Goal: Task Accomplishment & Management: Manage account settings

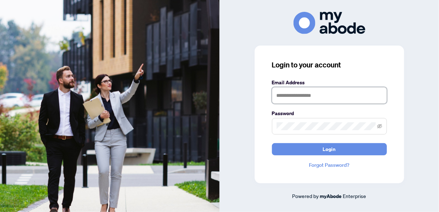
click at [336, 95] on input "text" at bounding box center [329, 95] width 115 height 17
type input "**********"
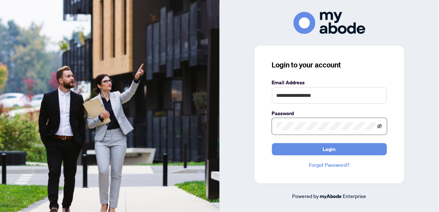
click at [379, 127] on icon "eye-invisible" at bounding box center [379, 126] width 1 height 1
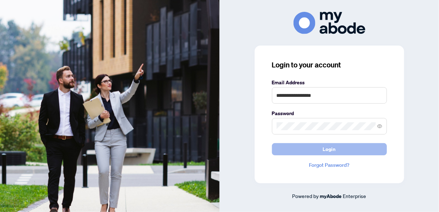
click at [330, 147] on span "Login" at bounding box center [329, 149] width 13 height 11
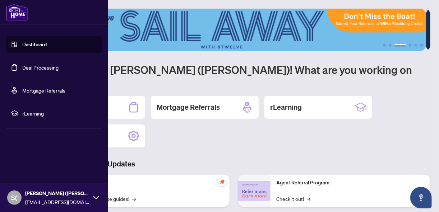
click at [44, 47] on link "Dashboard" at bounding box center [34, 44] width 24 height 6
click at [40, 69] on link "Deal Processing" at bounding box center [40, 67] width 36 height 6
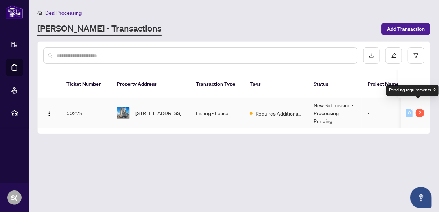
click at [418, 109] on div "2" at bounding box center [419, 113] width 9 height 9
click at [416, 109] on div "2" at bounding box center [419, 113] width 9 height 9
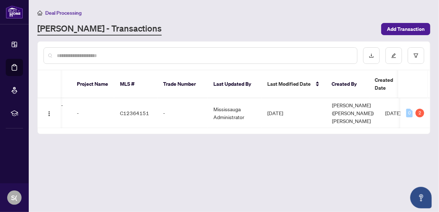
scroll to position [0, 311]
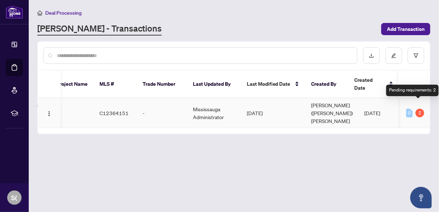
click at [416, 109] on div "2" at bounding box center [419, 113] width 9 height 9
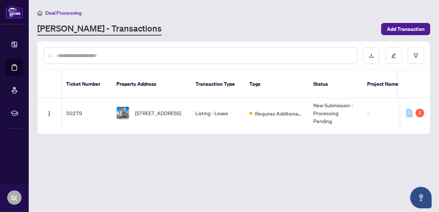
scroll to position [0, 0]
click at [152, 109] on span "[STREET_ADDRESS]" at bounding box center [158, 113] width 46 height 8
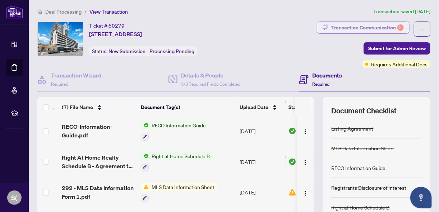
click at [351, 24] on div "Transaction Communication 2" at bounding box center [367, 27] width 72 height 11
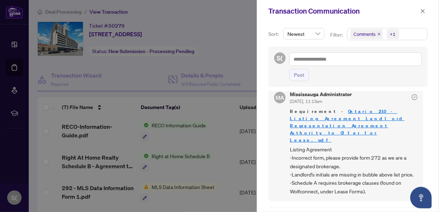
scroll to position [9, 0]
click at [145, 164] on div at bounding box center [219, 106] width 439 height 212
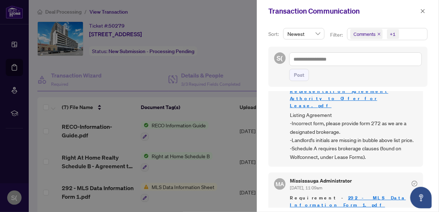
scroll to position [44, 0]
click at [216, 175] on div at bounding box center [219, 106] width 439 height 212
click at [421, 13] on icon "close" at bounding box center [422, 11] width 5 height 5
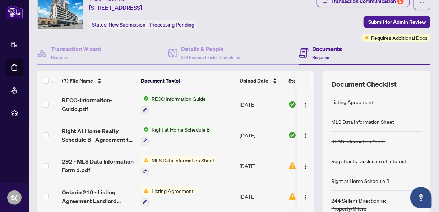
scroll to position [58, 0]
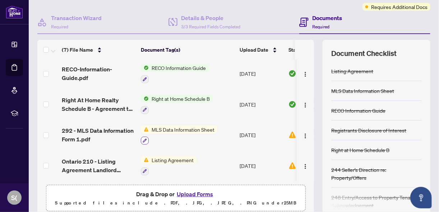
click at [145, 139] on icon "button" at bounding box center [144, 141] width 4 height 4
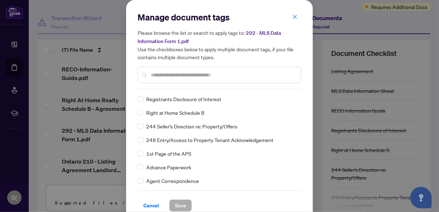
scroll to position [0, 0]
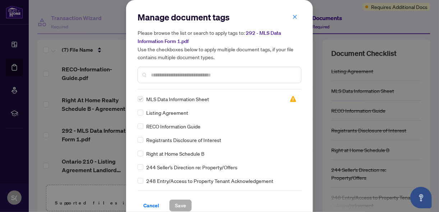
click at [190, 99] on span "MLS Data Information Sheet" at bounding box center [177, 99] width 63 height 8
click at [289, 97] on img at bounding box center [292, 98] width 7 height 7
click at [169, 99] on span "MLS Data Information Sheet" at bounding box center [177, 99] width 63 height 8
click at [294, 17] on icon "close" at bounding box center [294, 16] width 5 height 5
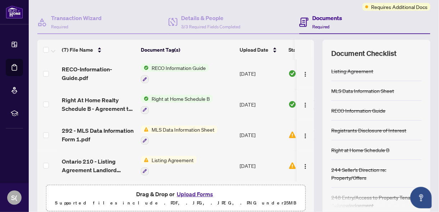
click at [169, 160] on span "Listing Agreement" at bounding box center [173, 160] width 48 height 8
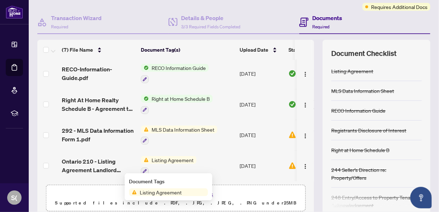
click at [164, 195] on span "Listing Agreement" at bounding box center [161, 192] width 48 height 8
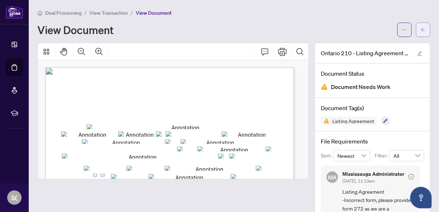
click at [420, 24] on span "button" at bounding box center [422, 29] width 5 height 11
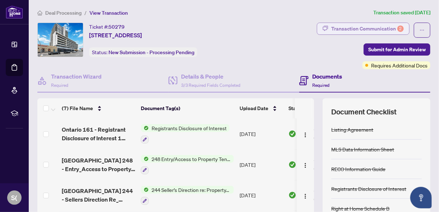
click at [381, 27] on div "Transaction Communication 2" at bounding box center [367, 28] width 72 height 11
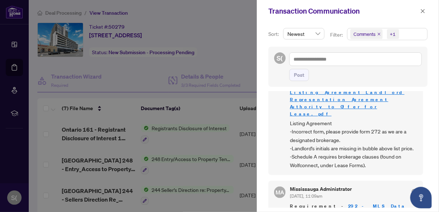
scroll to position [46, 0]
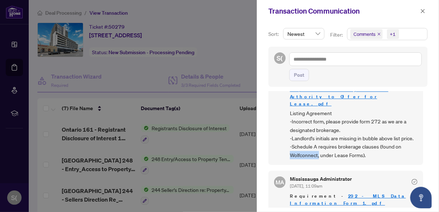
drag, startPoint x: 291, startPoint y: 140, endPoint x: 318, endPoint y: 141, distance: 27.7
click at [318, 141] on span "Listing Agreement -Incorrect form, please provide form 272 as we are a designat…" at bounding box center [353, 134] width 127 height 50
copy span "Wolfconnect,"
click at [425, 13] on button "button" at bounding box center [422, 11] width 9 height 9
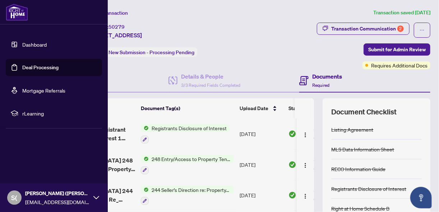
click at [21, 13] on img at bounding box center [17, 12] width 22 height 17
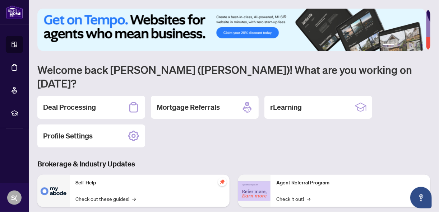
click at [188, 125] on div "Deal Processing Mortgage Referrals rLearning Profile Settings" at bounding box center [233, 122] width 393 height 52
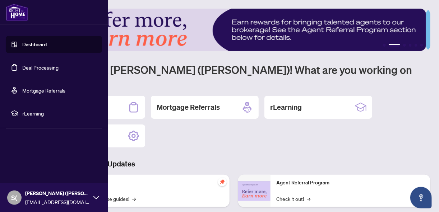
click at [17, 14] on img at bounding box center [17, 12] width 22 height 17
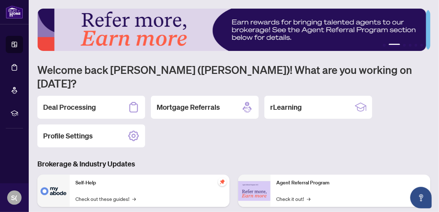
click at [276, 128] on div "Deal Processing Mortgage Referrals rLearning Profile Settings" at bounding box center [233, 122] width 393 height 52
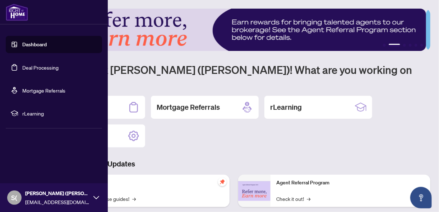
click at [41, 45] on link "Dashboard" at bounding box center [34, 44] width 24 height 6
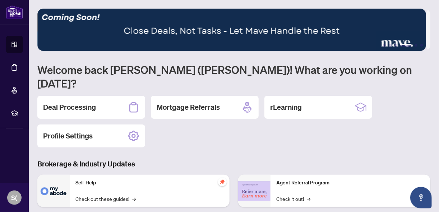
click at [332, 159] on h3 "Brokerage & Industry Updates" at bounding box center [233, 164] width 393 height 10
click at [100, 97] on div "Deal Processing" at bounding box center [91, 107] width 108 height 23
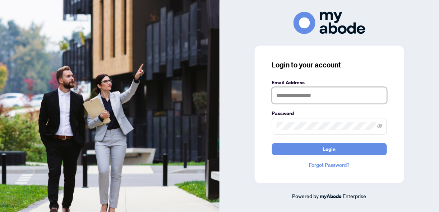
click at [317, 98] on input "text" at bounding box center [329, 95] width 115 height 17
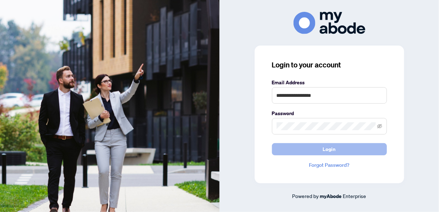
click at [357, 154] on button "Login" at bounding box center [329, 149] width 115 height 12
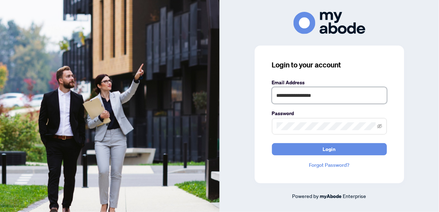
click at [297, 98] on input "**********" at bounding box center [329, 95] width 115 height 17
click at [380, 124] on icon "eye-invisible" at bounding box center [379, 126] width 5 height 5
click at [337, 98] on input "**********" at bounding box center [329, 95] width 115 height 17
drag, startPoint x: 337, startPoint y: 98, endPoint x: 267, endPoint y: 92, distance: 70.3
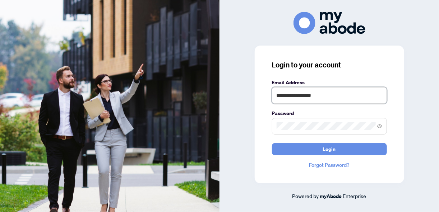
click at [267, 92] on div "**********" at bounding box center [328, 115] width 149 height 138
type input "**********"
click at [400, 126] on div "**********" at bounding box center [328, 115] width 149 height 138
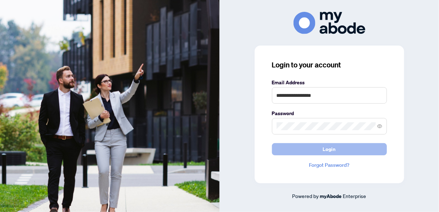
click at [331, 147] on span "Login" at bounding box center [329, 149] width 13 height 11
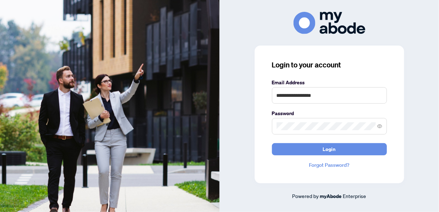
click at [337, 163] on link "Forgot Password?" at bounding box center [329, 165] width 115 height 8
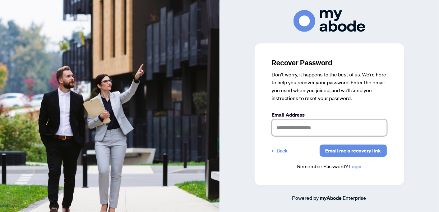
click at [322, 126] on input "text" at bounding box center [329, 127] width 115 height 17
type input "**********"
click at [394, 102] on div "**********" at bounding box center [328, 114] width 149 height 142
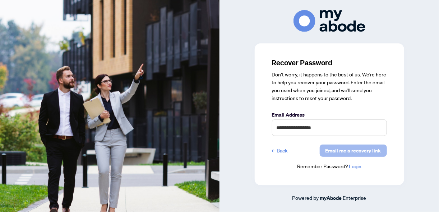
click at [365, 149] on span "Email me a recovery link" at bounding box center [353, 150] width 56 height 11
